Goal: Complete application form

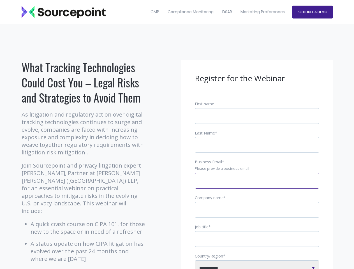
click at [257, 185] on input "Business Email *" at bounding box center [257, 181] width 125 height 16
